Goal: Information Seeking & Learning: Learn about a topic

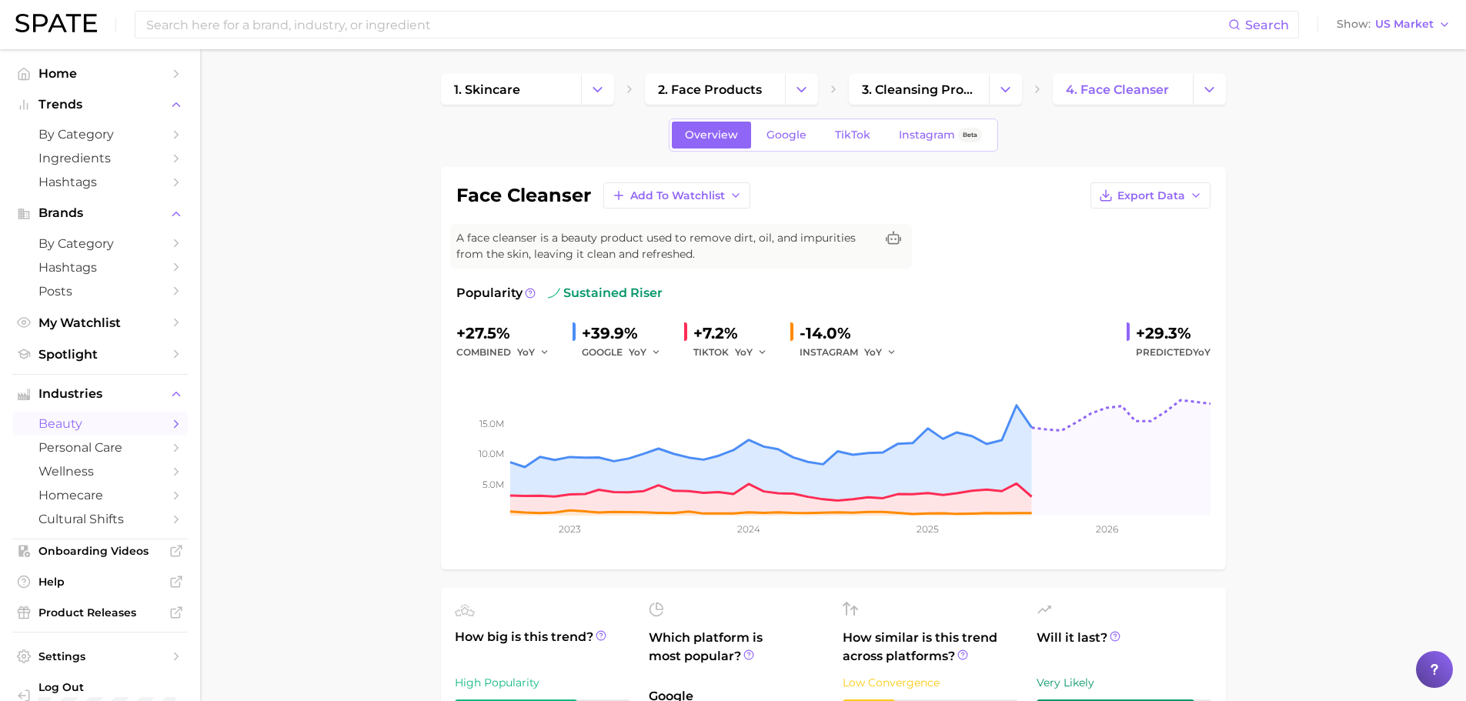
click at [412, 9] on div "Search Show US Market" at bounding box center [732, 24] width 1435 height 49
click at [412, 19] on input at bounding box center [686, 25] width 1083 height 26
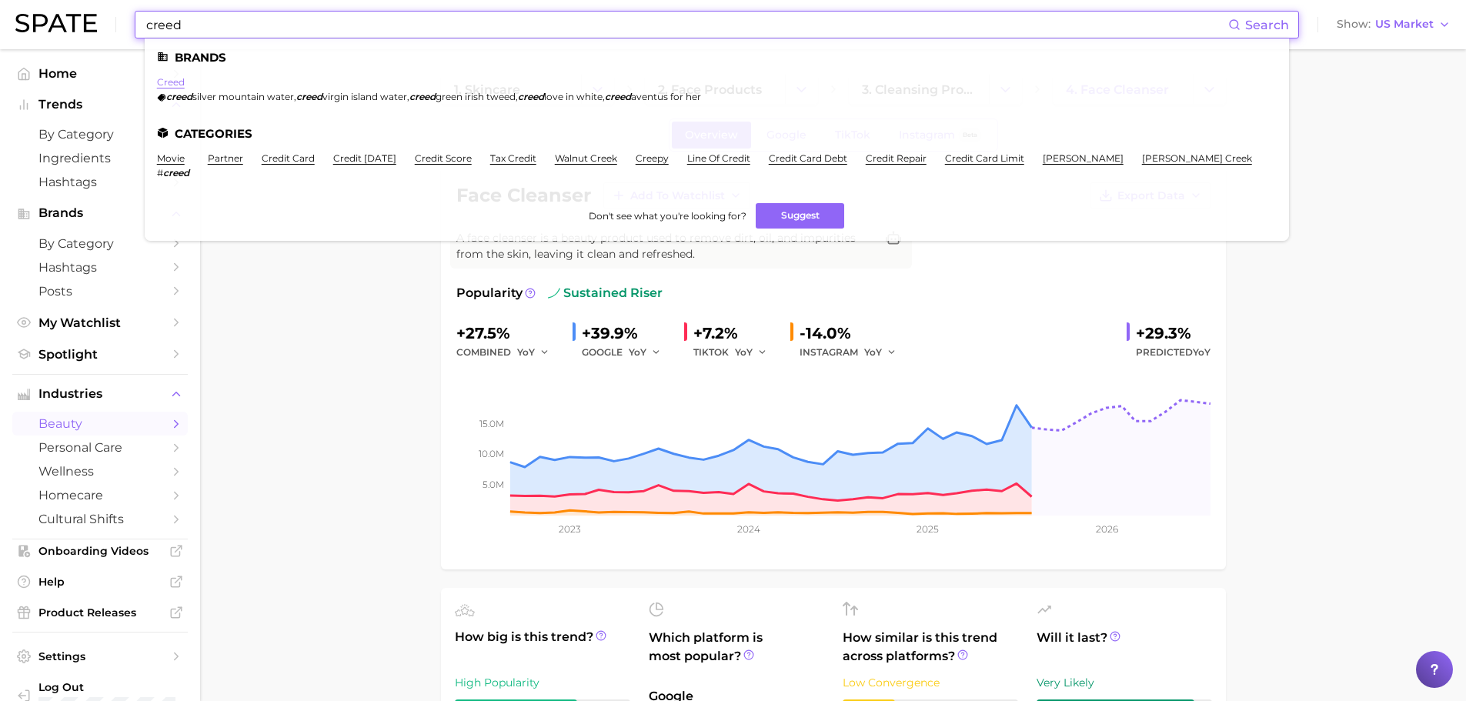
type input "creed"
click at [162, 82] on link "creed" at bounding box center [171, 82] width 28 height 12
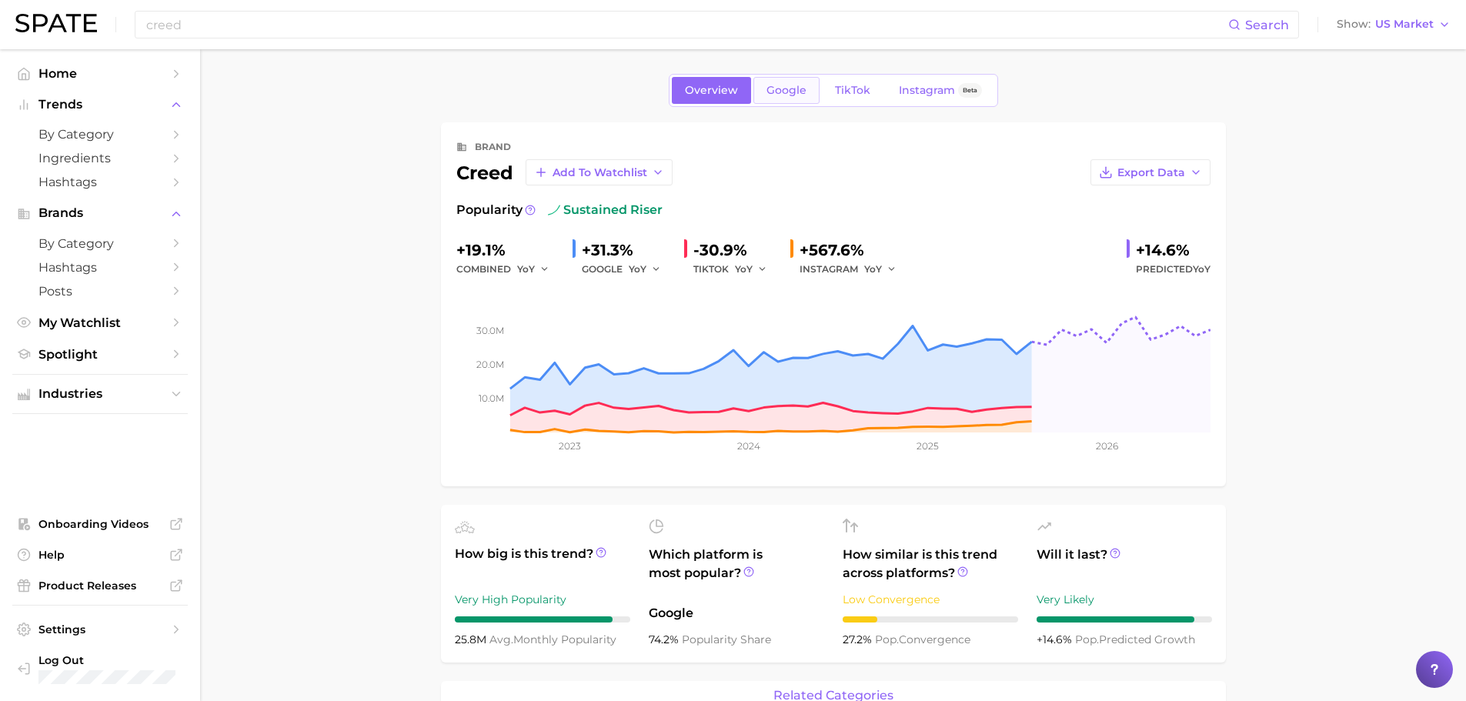
click at [792, 98] on link "Google" at bounding box center [786, 90] width 66 height 27
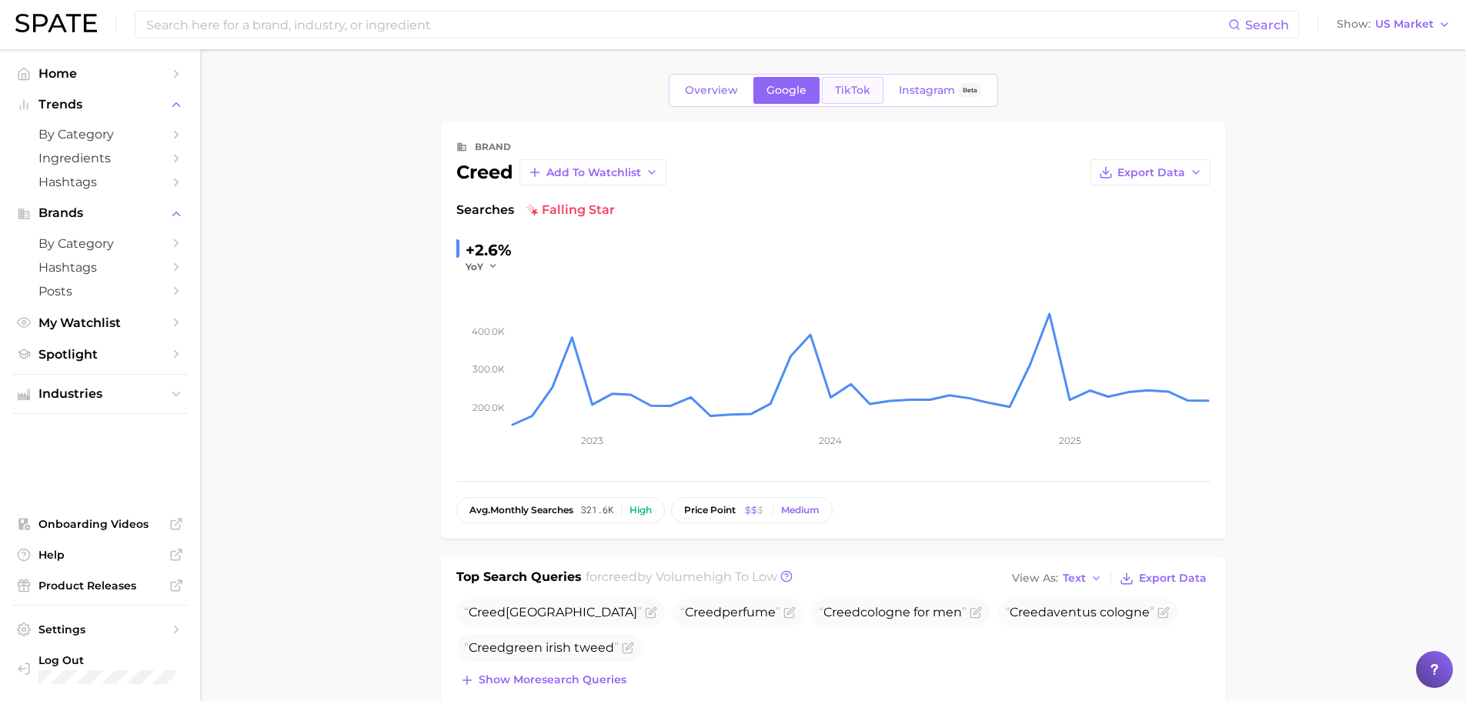
click at [848, 84] on span "TikTok" at bounding box center [852, 90] width 35 height 13
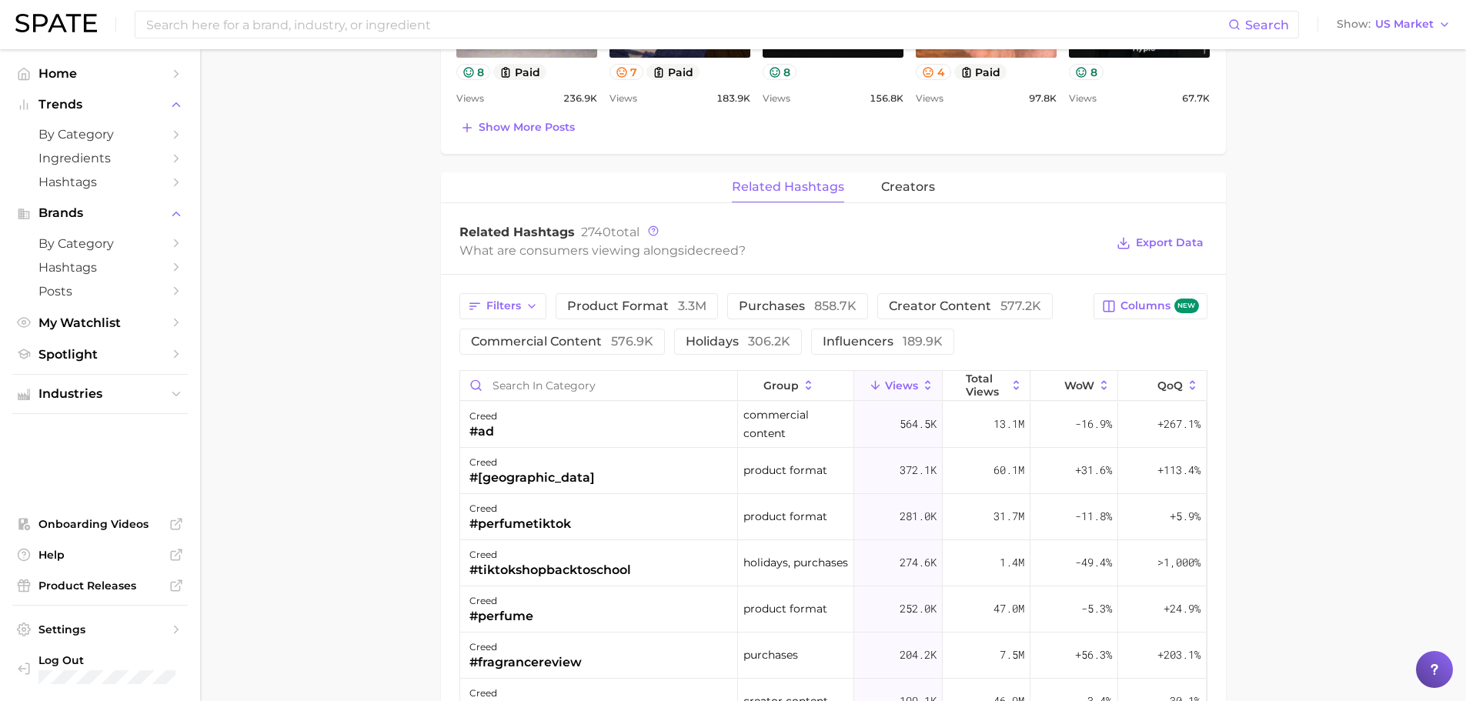
scroll to position [1077, 0]
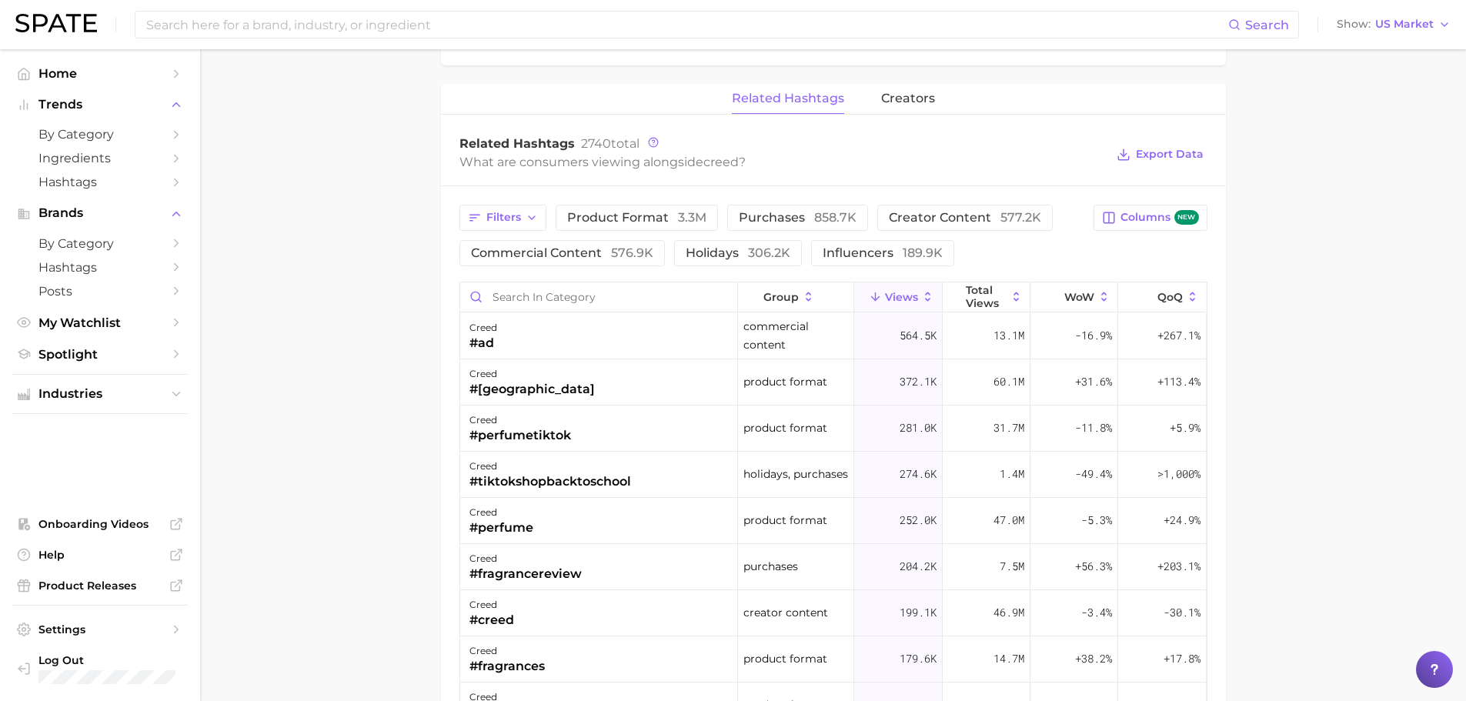
click at [926, 292] on icon at bounding box center [928, 296] width 5 height 9
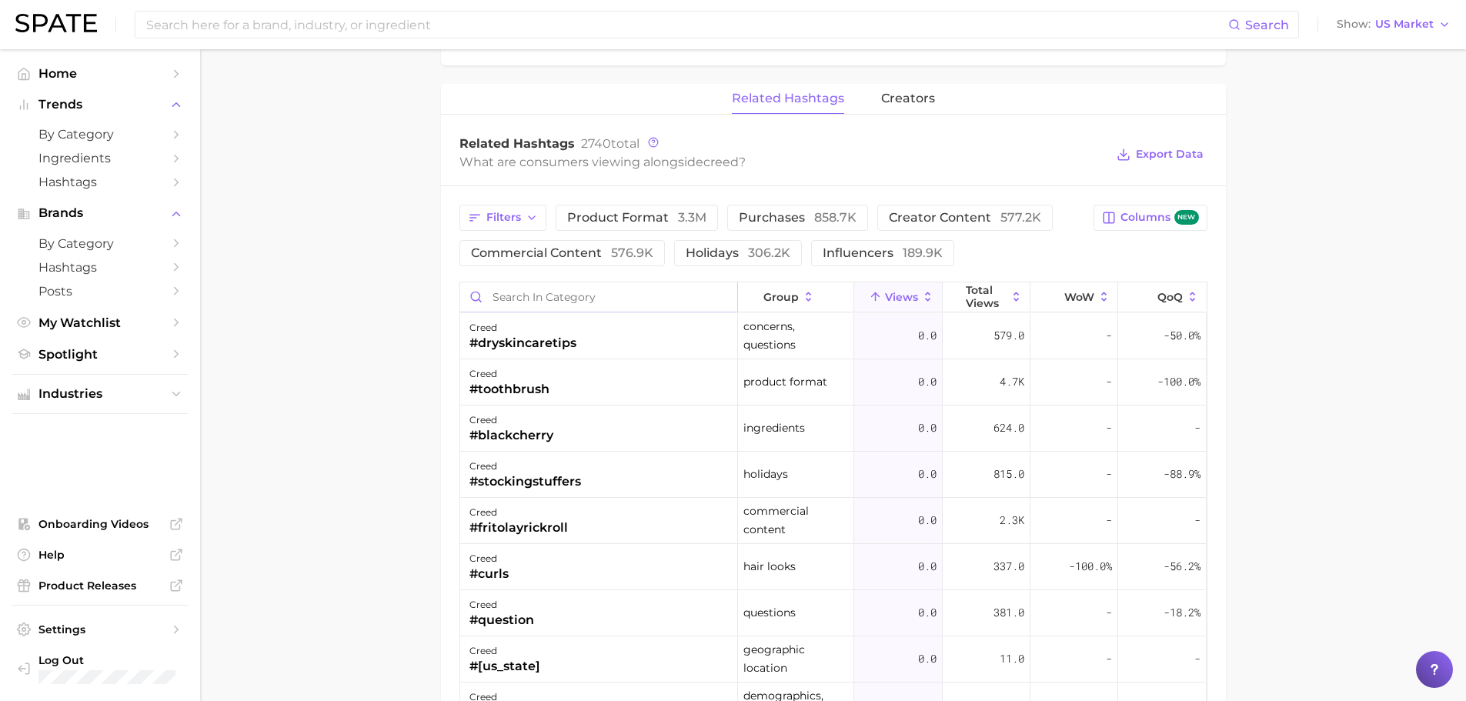
click at [540, 296] on input "Search in category" at bounding box center [598, 296] width 277 height 29
type input "viking"
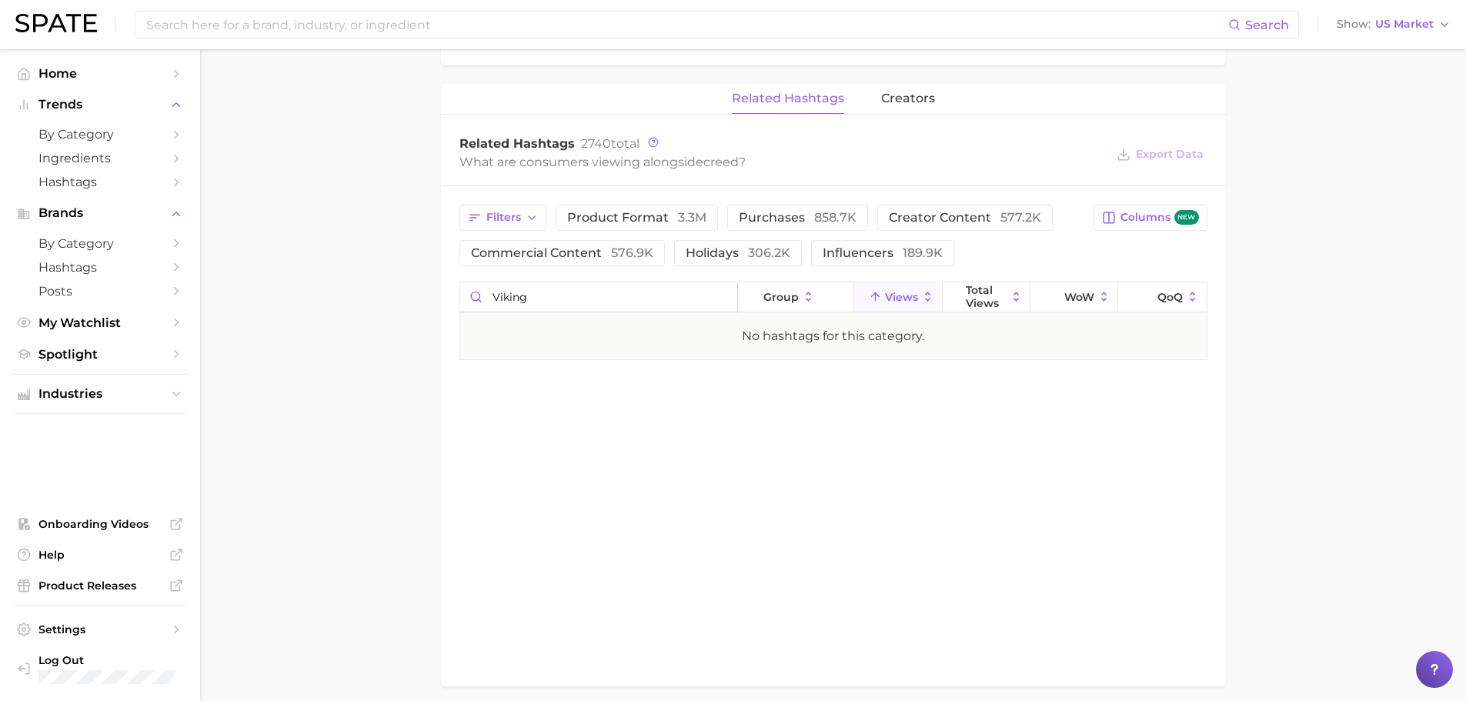
click at [726, 295] on input "viking" at bounding box center [598, 296] width 277 height 29
click at [716, 297] on input "viking" at bounding box center [598, 296] width 277 height 29
click at [725, 296] on input "viking" at bounding box center [598, 296] width 277 height 29
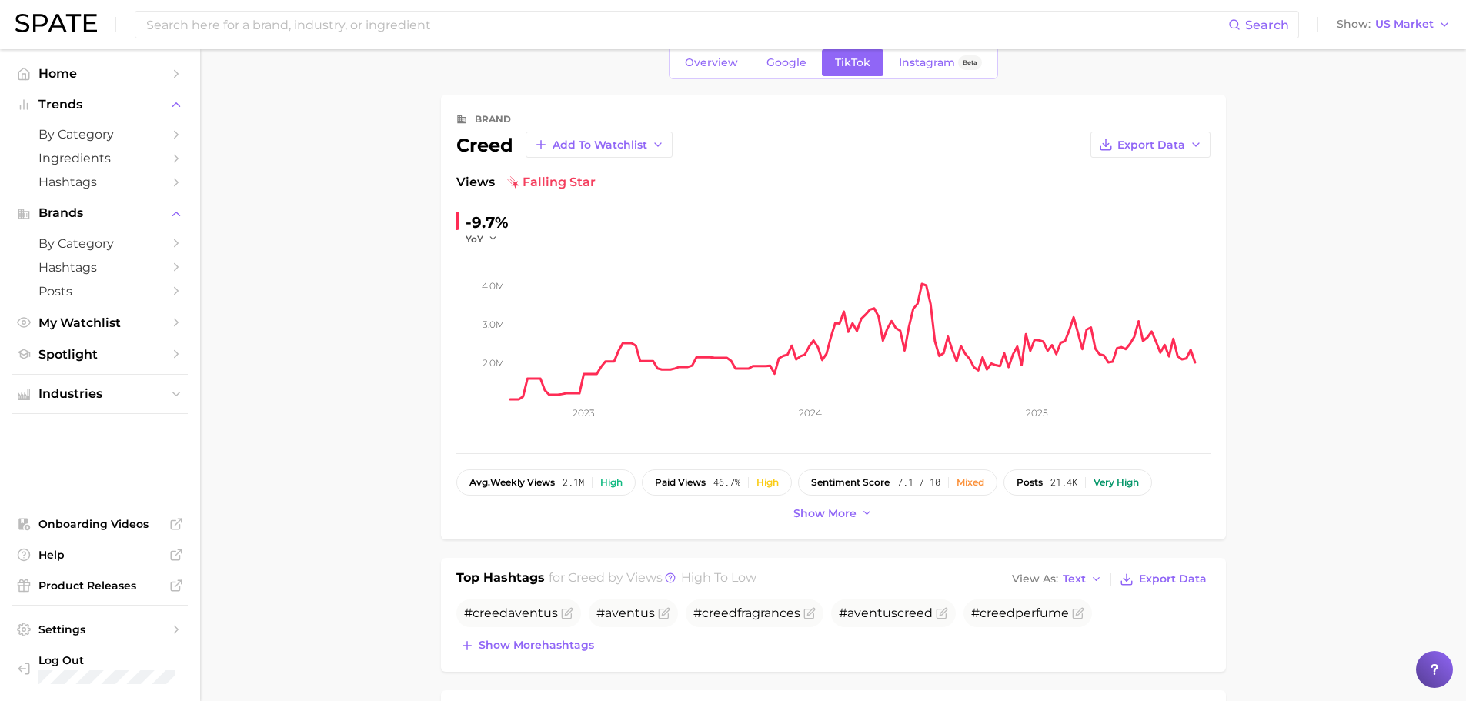
scroll to position [0, 0]
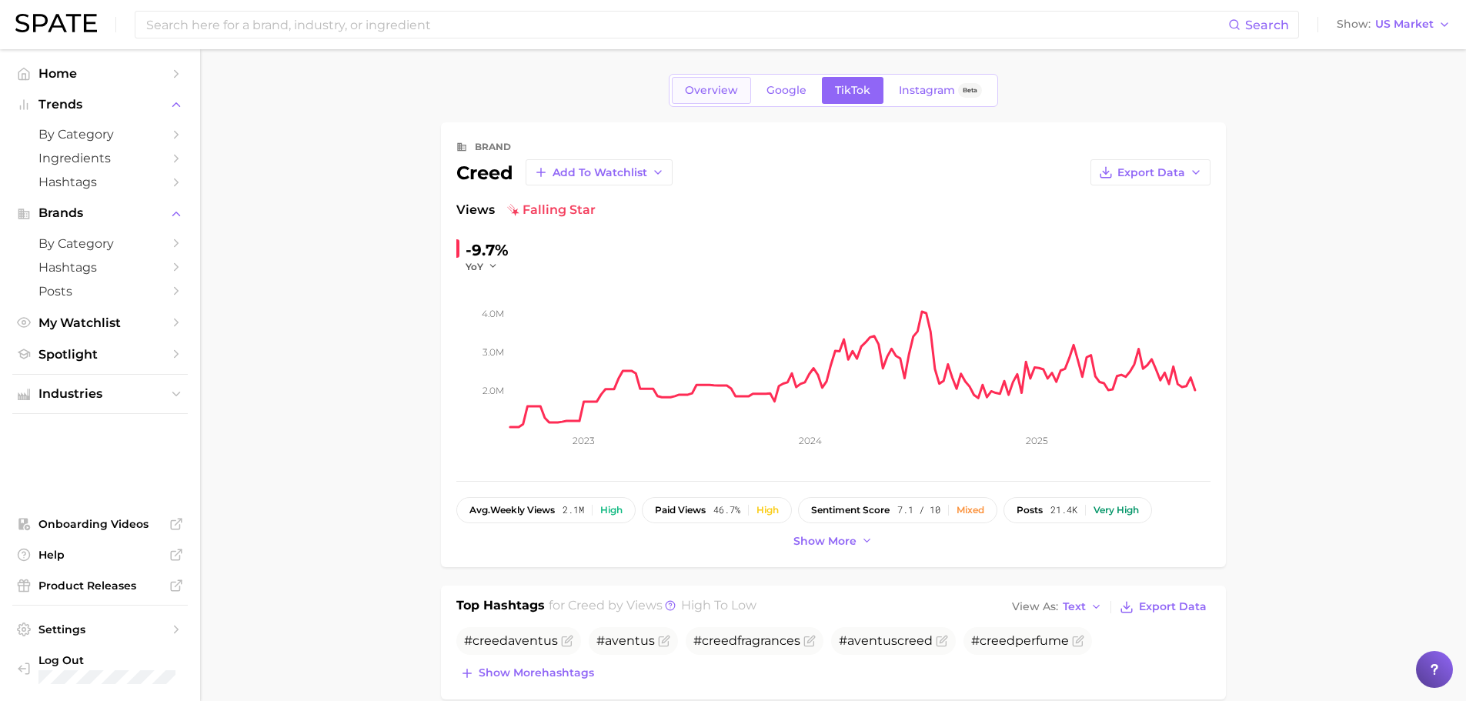
click at [702, 91] on span "Overview" at bounding box center [711, 90] width 53 height 13
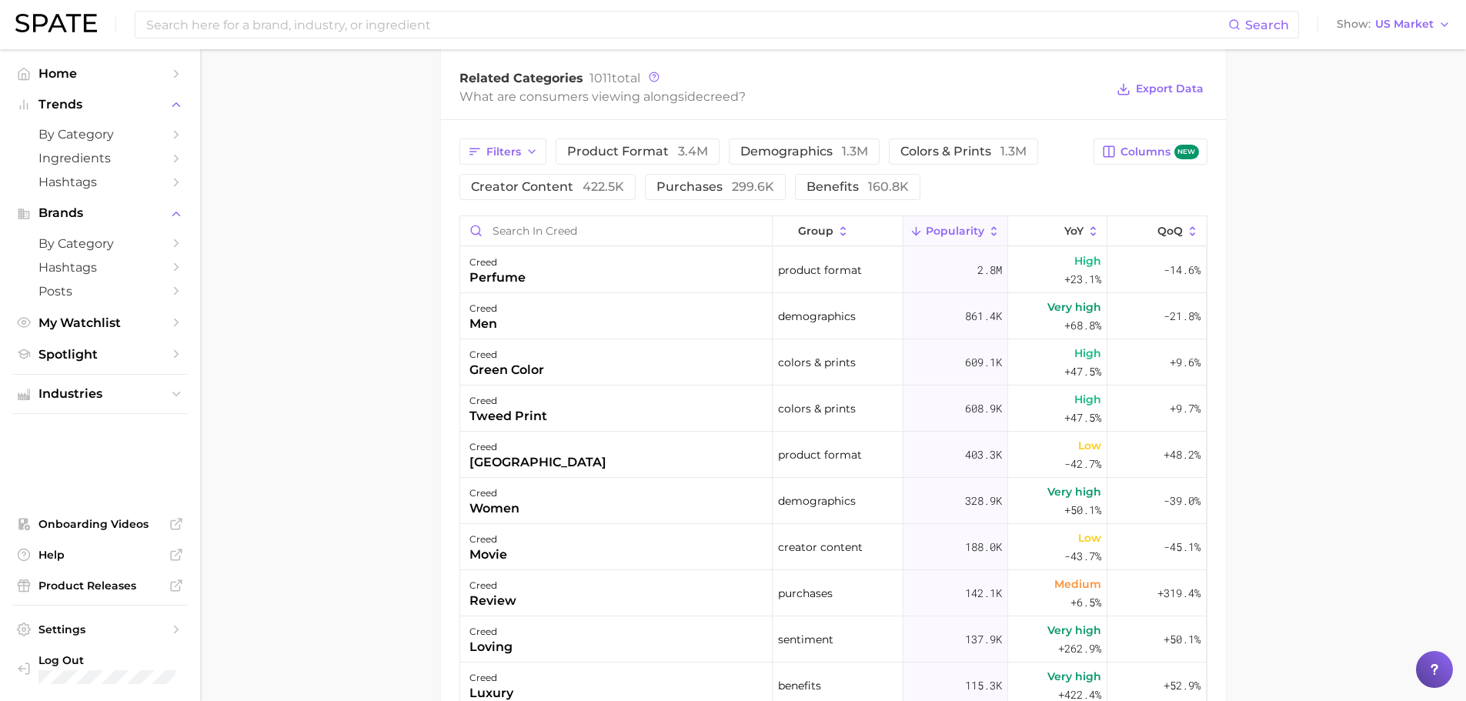
scroll to position [769, 0]
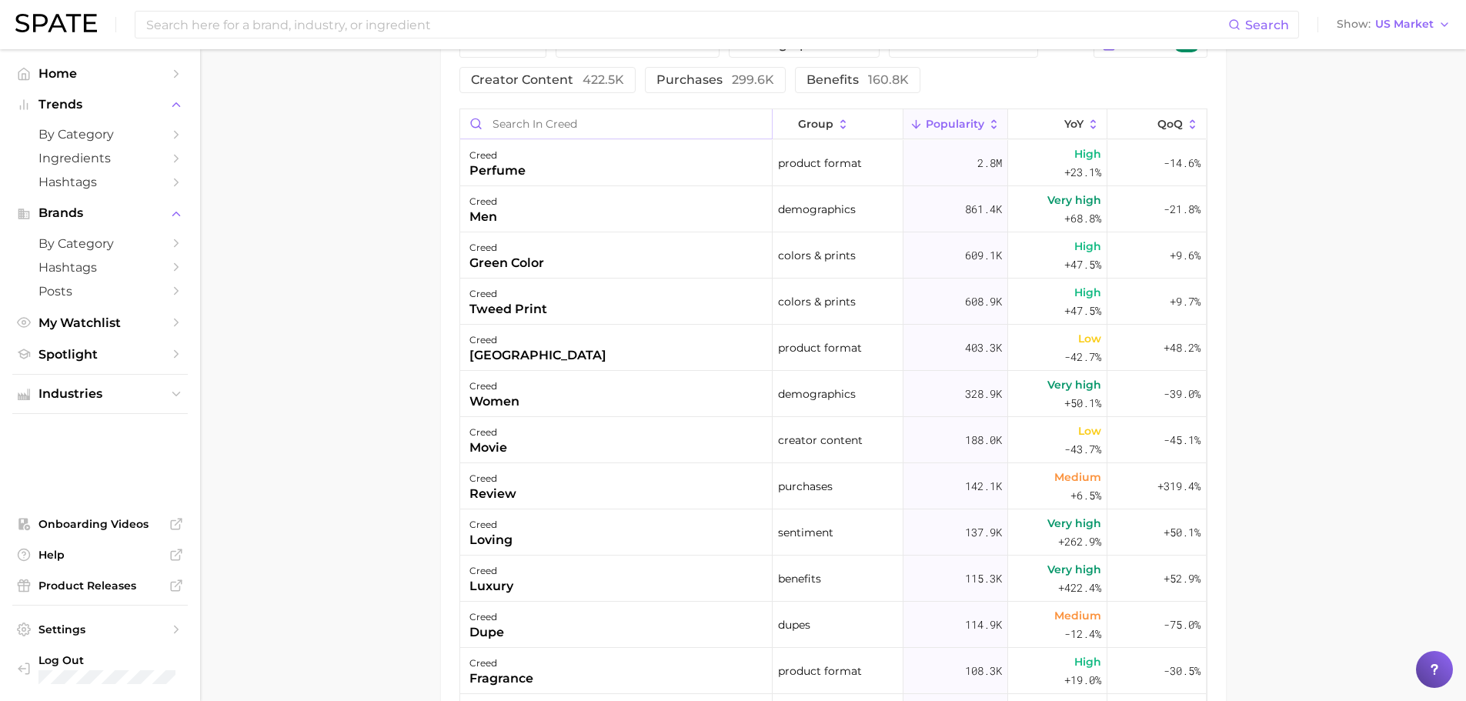
click at [545, 125] on input "Search in creed" at bounding box center [616, 123] width 312 height 29
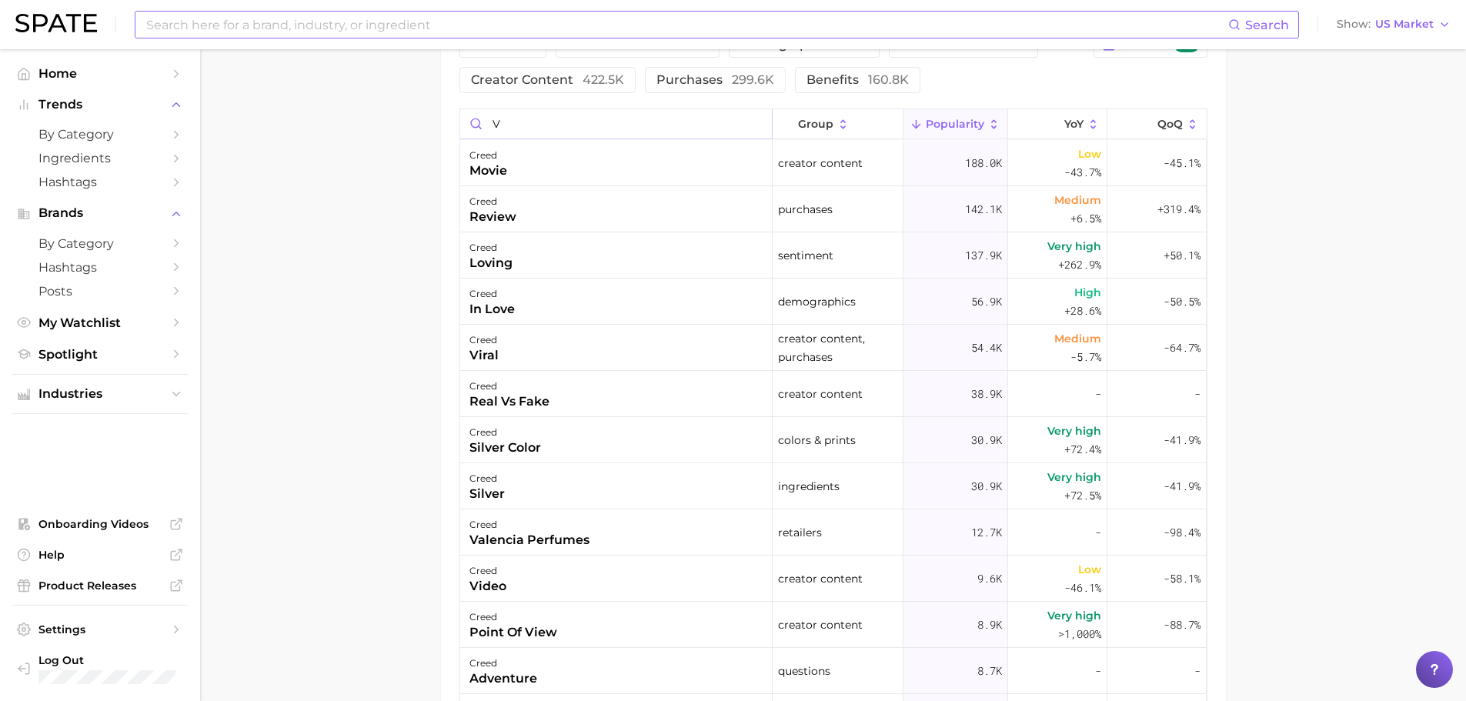
type input "v"
click at [322, 23] on input at bounding box center [686, 25] width 1083 height 26
type input "creed viking"
